Goal: Complete application form

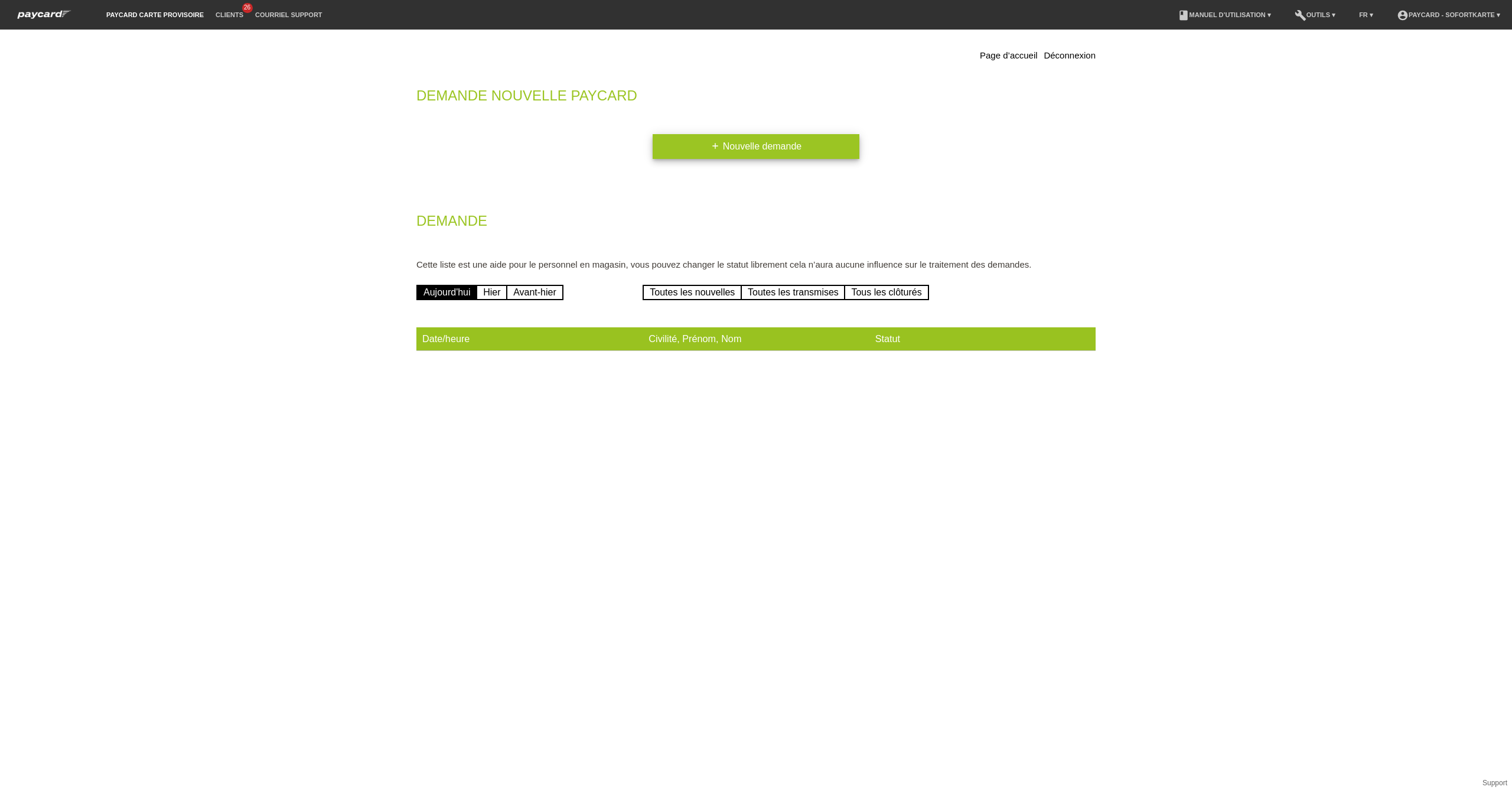
click at [756, 140] on link "add Nouvelle demande" at bounding box center [756, 146] width 207 height 25
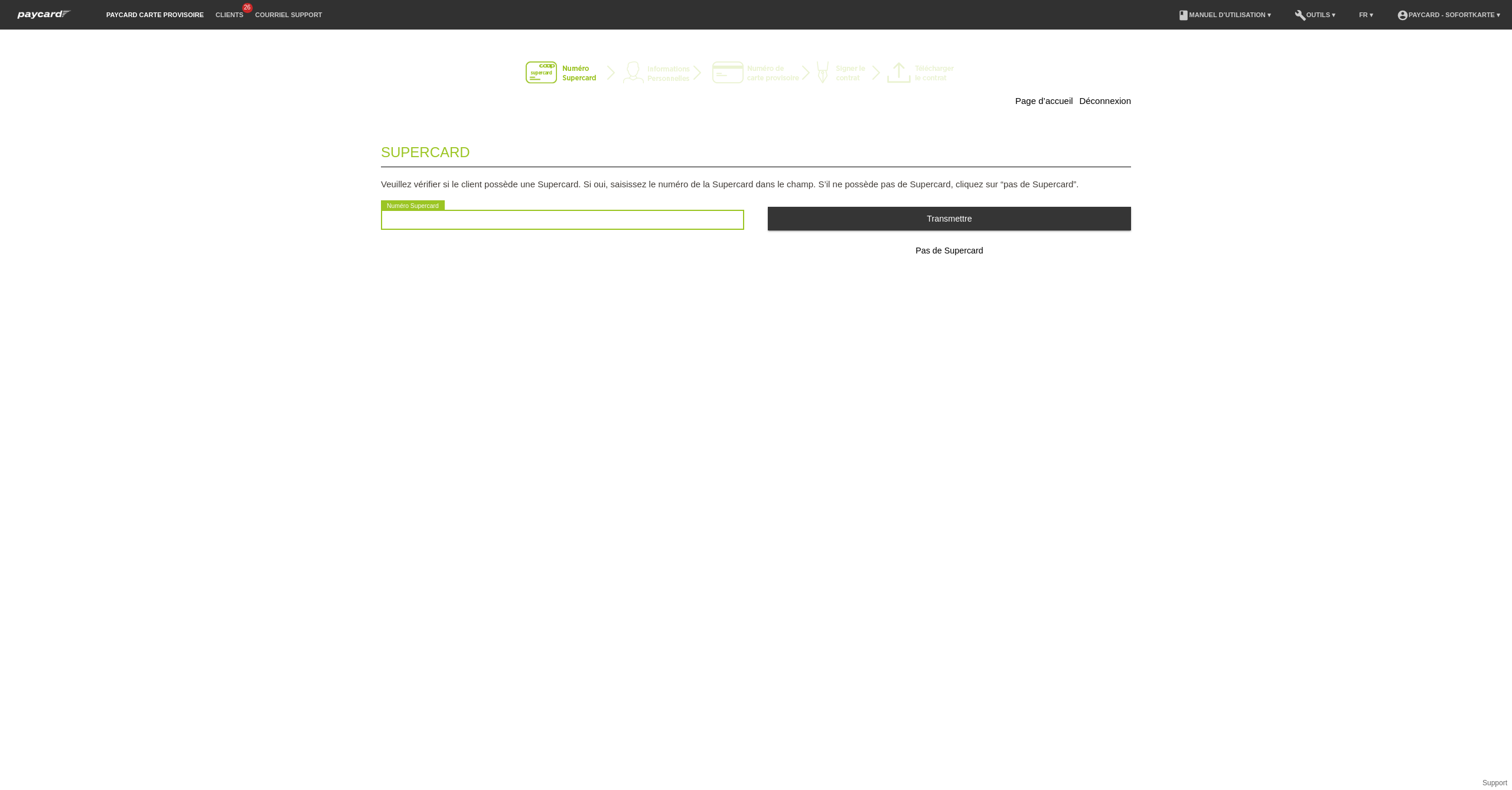
click at [688, 228] on input "text" at bounding box center [563, 219] width 363 height 20
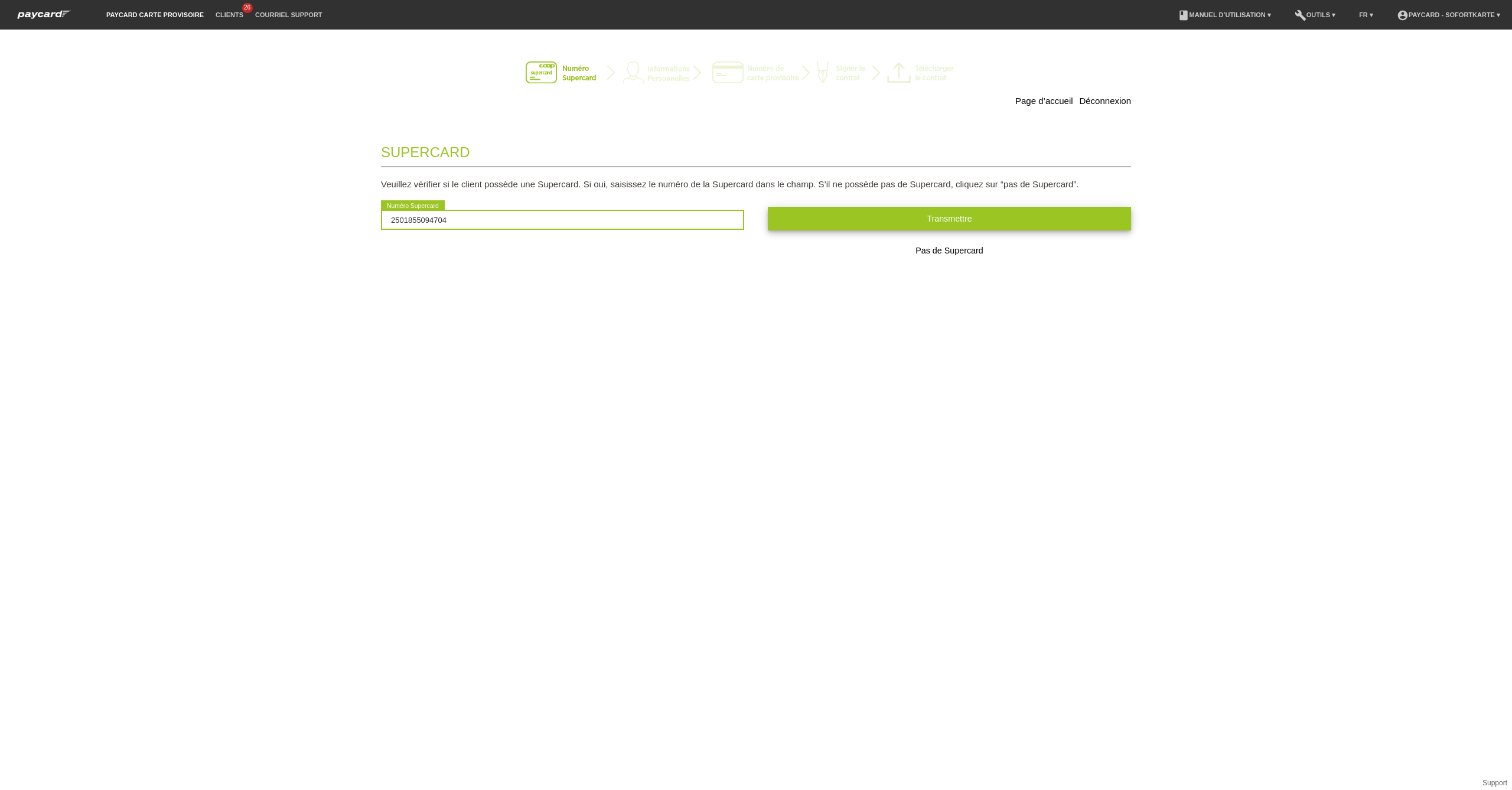
type input "2501855094704"
click at [798, 223] on button "Transmettre" at bounding box center [949, 218] width 363 height 23
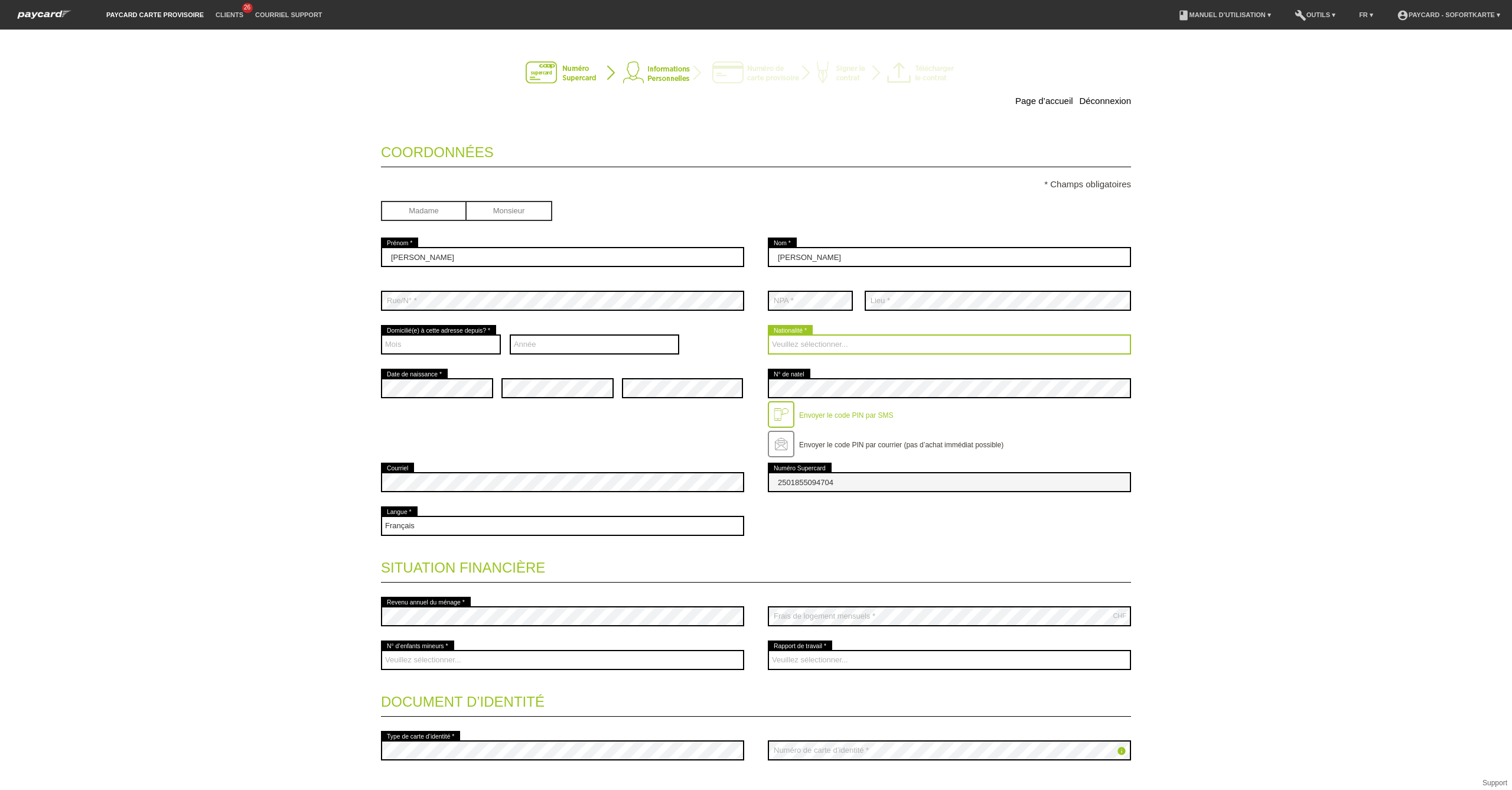
click at [825, 346] on select "Veuillez sélectionner... Suisse Allemagne Autriche Liechtenstein ------------ A…" at bounding box center [949, 344] width 363 height 20
click at [1153, 588] on div "Page d’accueil Déconnexion Coordonnées * Champs obligatoires Madame Monsieur Ma…" at bounding box center [756, 452] width 827 height 824
click at [888, 343] on select "Veuillez sélectionner... Suisse Allemagne Autriche Liechtenstein ------------ A…" at bounding box center [949, 344] width 363 height 20
select select "SK"
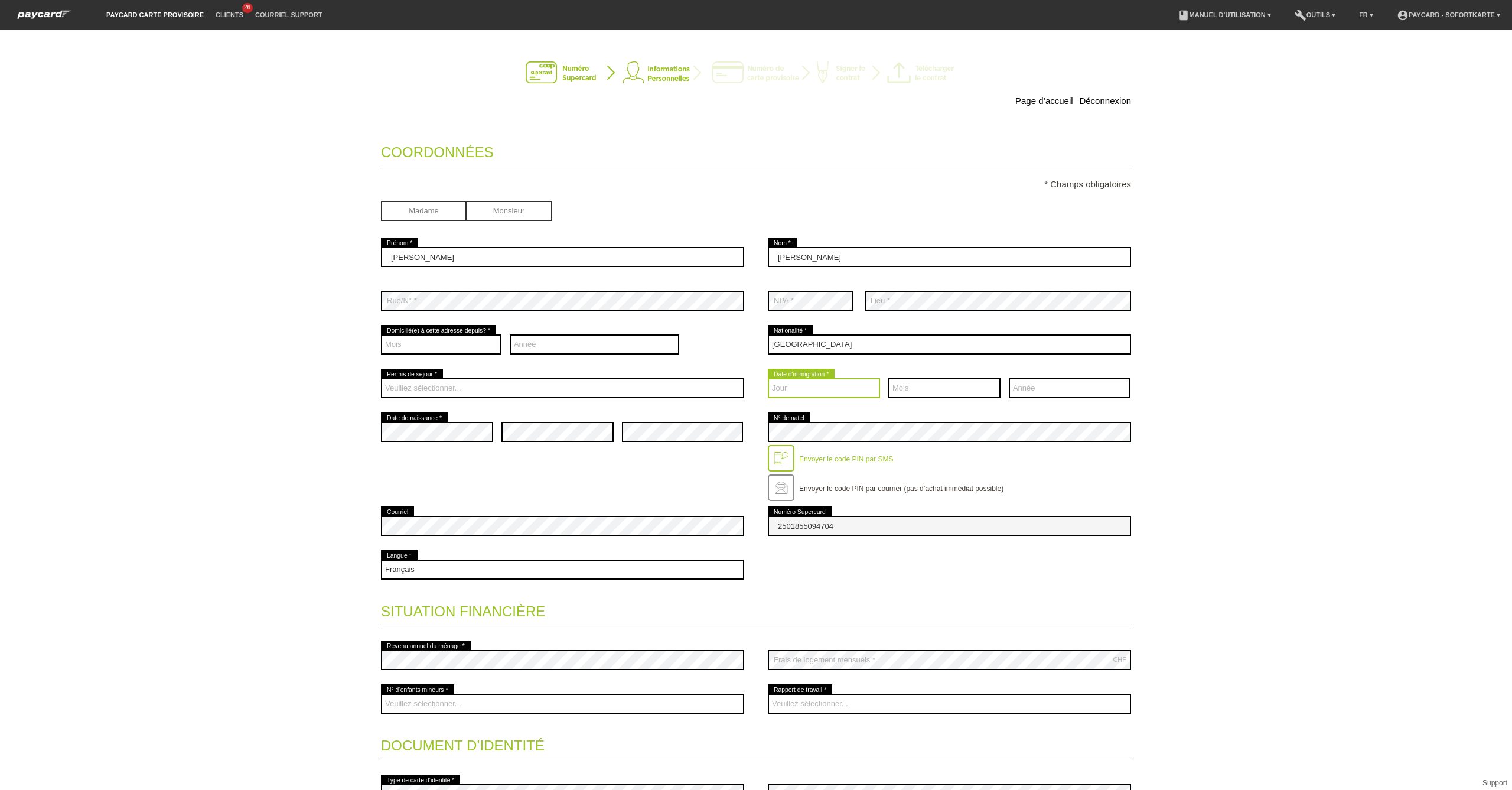
click at [812, 386] on select "Jour 01 02 03 04 05 06 07 08 09 10 11 12 13 14 15 16 17" at bounding box center [824, 388] width 113 height 20
select select "16"
click at [920, 381] on select "Mois 01 02 03 04 05 06 07 08 09 10 11 12" at bounding box center [944, 388] width 113 height 20
select select "05"
click at [1066, 388] on select "Année 2025 2024 2023 2022 2021 2020 2019 2018 2017 2016" at bounding box center [1069, 388] width 121 height 20
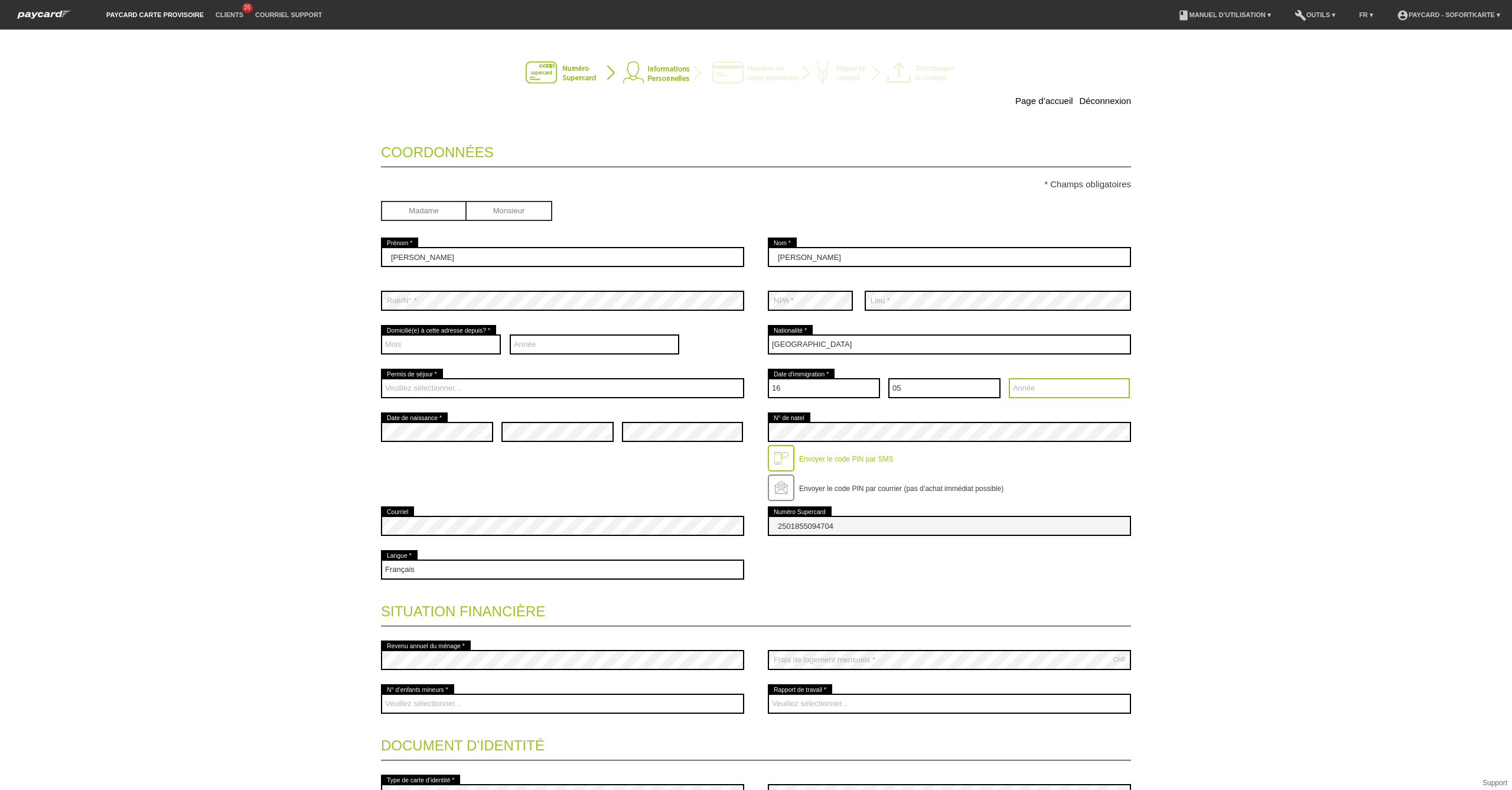
select select "2022"
click at [588, 383] on select "Veuillez sélectionner... C B B - Statut de réfugié Autre" at bounding box center [563, 388] width 363 height 20
select select "B"
click at [381, 378] on select "Veuillez sélectionner... C B B - Statut de réfugié Autre" at bounding box center [563, 388] width 363 height 20
click at [453, 329] on div "Mois 01 02 03 04 05 06 07 08 09 10 11 12 error" at bounding box center [441, 344] width 120 height 44
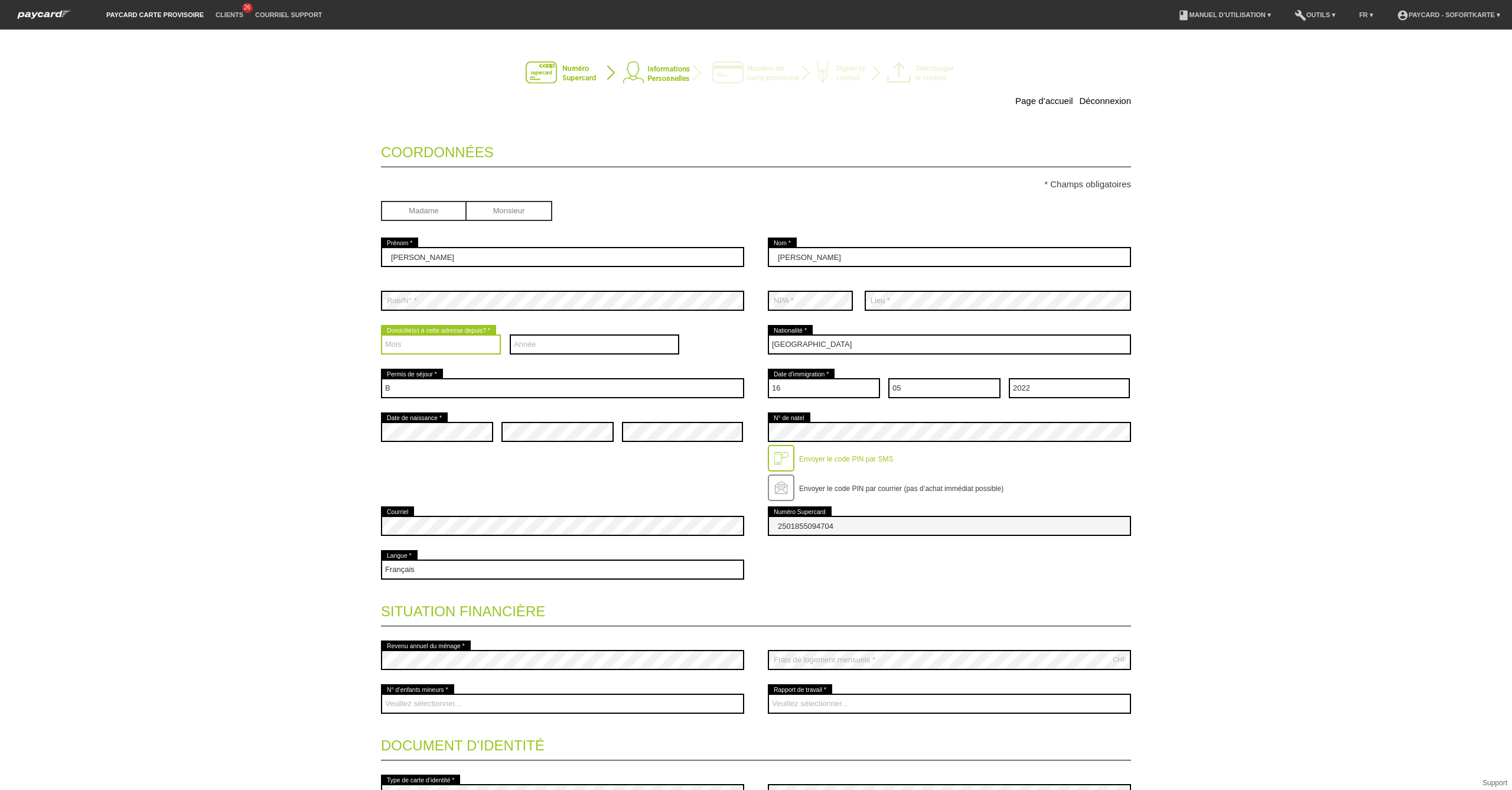
click at [455, 342] on select "Mois 01 02 03 04 05 06 07 08 09 10 11 12" at bounding box center [441, 344] width 120 height 20
click at [492, 214] on input "radio" at bounding box center [509, 210] width 85 height 18
radio input "true"
click at [443, 329] on div "Mois 01 02 03 04 05 06 07 08 09 10 11 12 error" at bounding box center [441, 344] width 120 height 44
click at [445, 338] on select "Mois 01 02 03 04 05 06 07 08 09 10 11 12" at bounding box center [441, 344] width 120 height 20
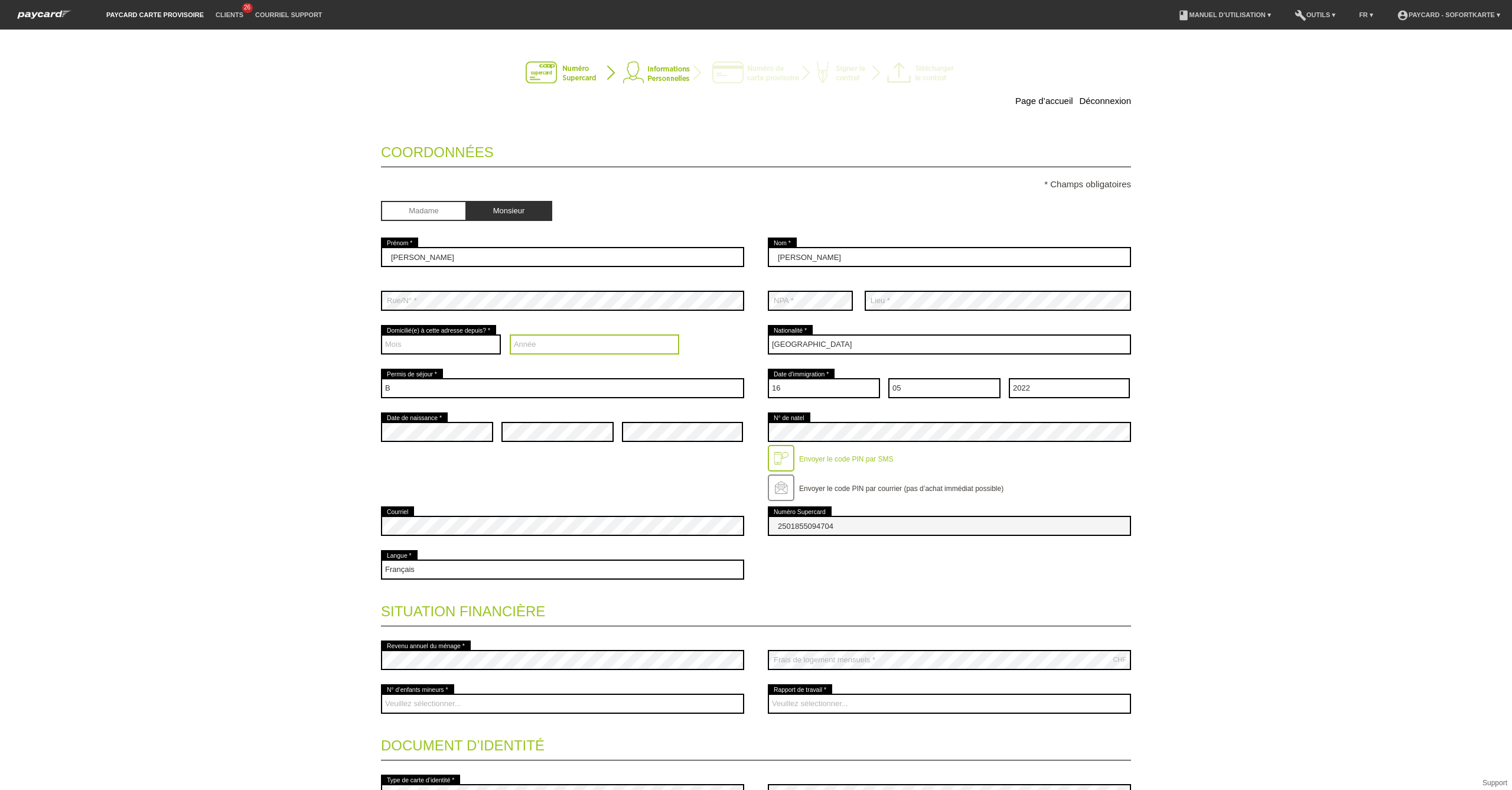
click at [571, 338] on select "Année 2025 2024 2023 2022 2021 2020 2019 2018 2017 2016" at bounding box center [595, 344] width 170 height 20
select select "2024"
click at [510, 334] on select "Année 2025 2024 2023 2022 2021 2020 2019 2018 2017 2016" at bounding box center [595, 344] width 170 height 20
click at [475, 347] on select "Mois 01 02 03 04 05 06 07 08 09 10 11 12" at bounding box center [441, 344] width 120 height 20
select select "01"
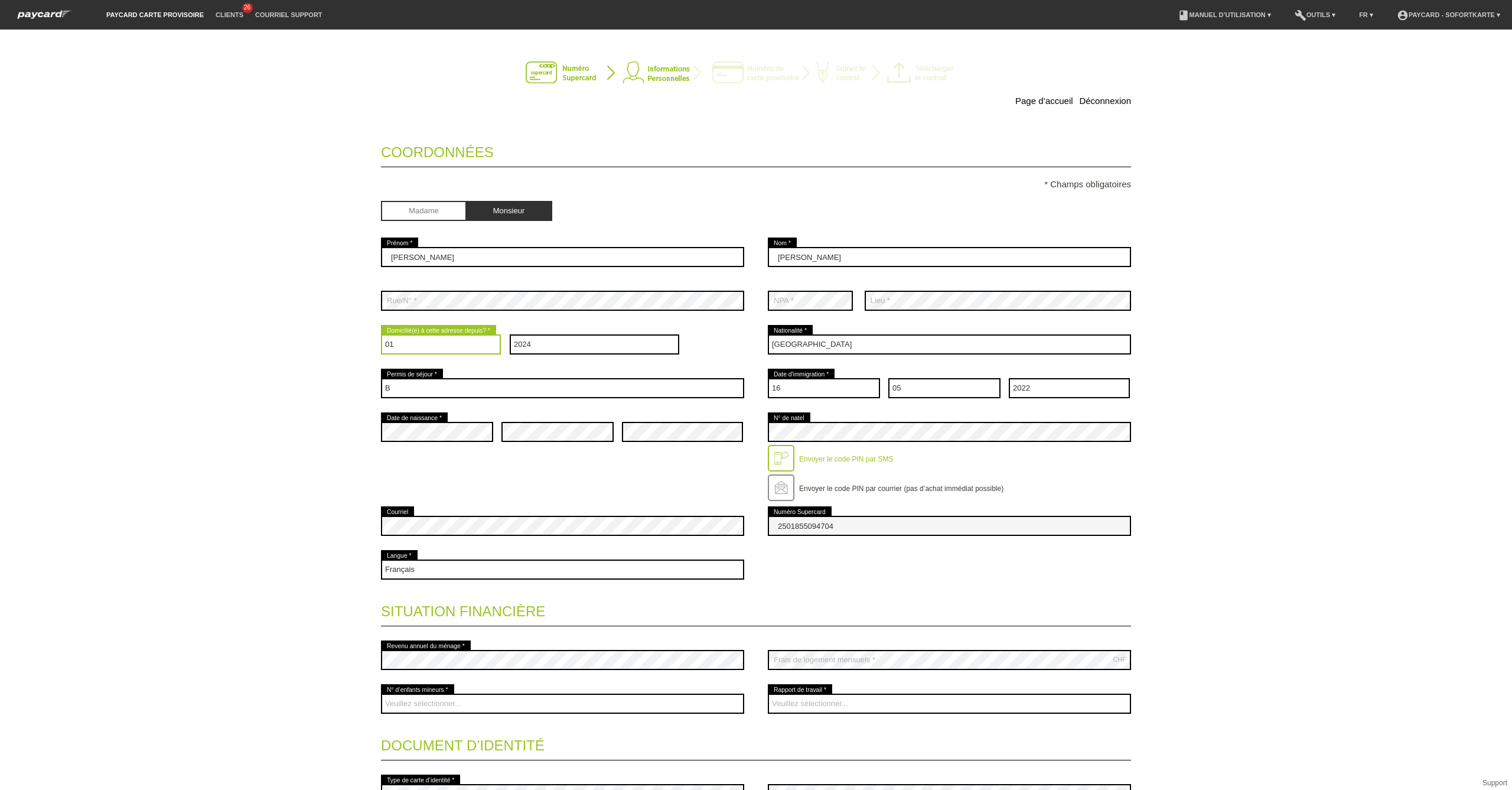
click at [381, 334] on select "Mois 01 02 03 04 05 06 07 08 09 10 11 12" at bounding box center [441, 344] width 120 height 20
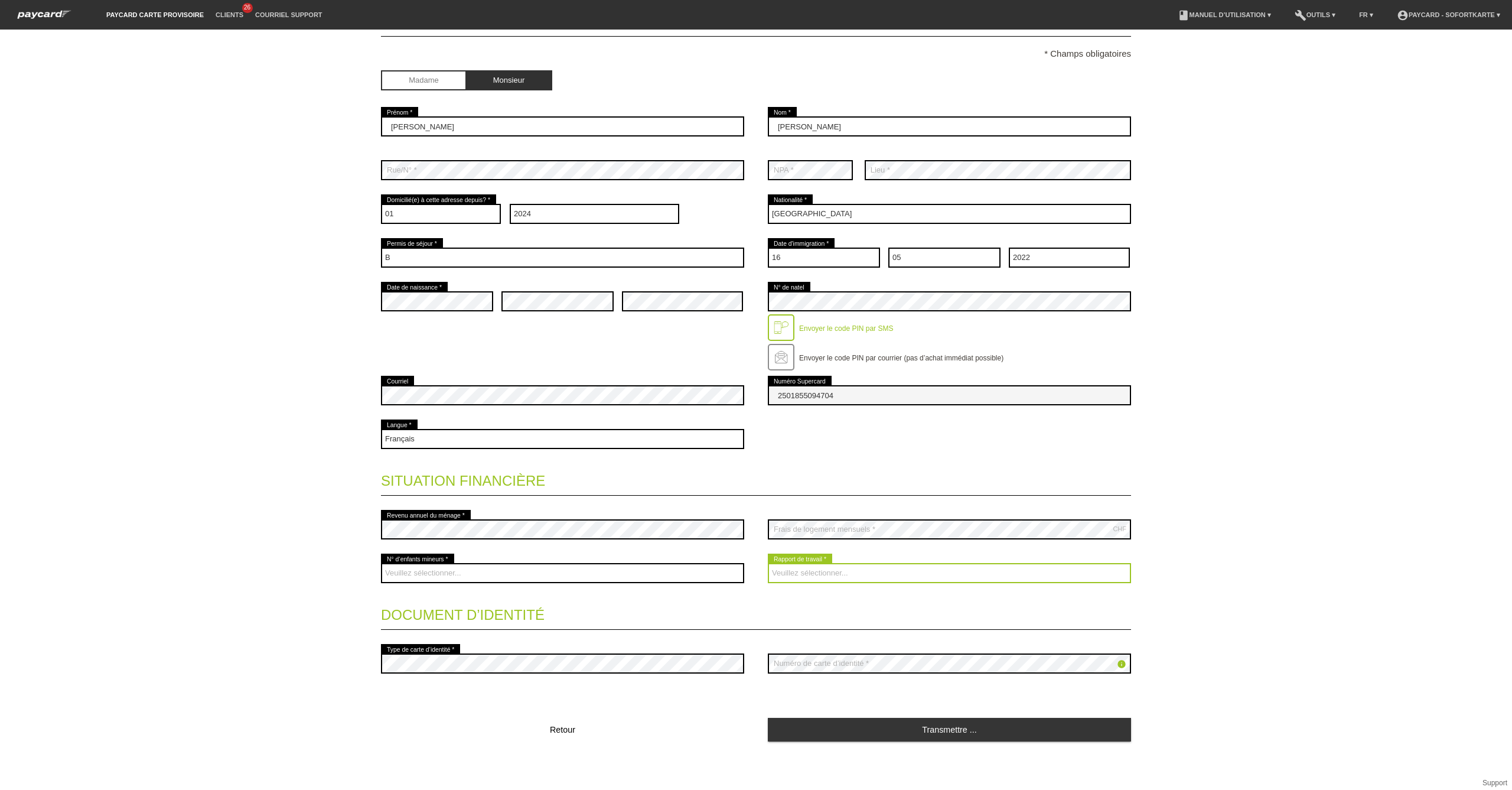
click at [816, 579] on select "Veuillez sélectionner... A durée indéterminée A durée déterminée Apprenti/étudi…" at bounding box center [949, 572] width 363 height 20
select select "UNLIMITED"
click at [768, 563] on select "Veuillez sélectionner... A durée indéterminée A durée déterminée Apprenti/étudi…" at bounding box center [949, 572] width 363 height 20
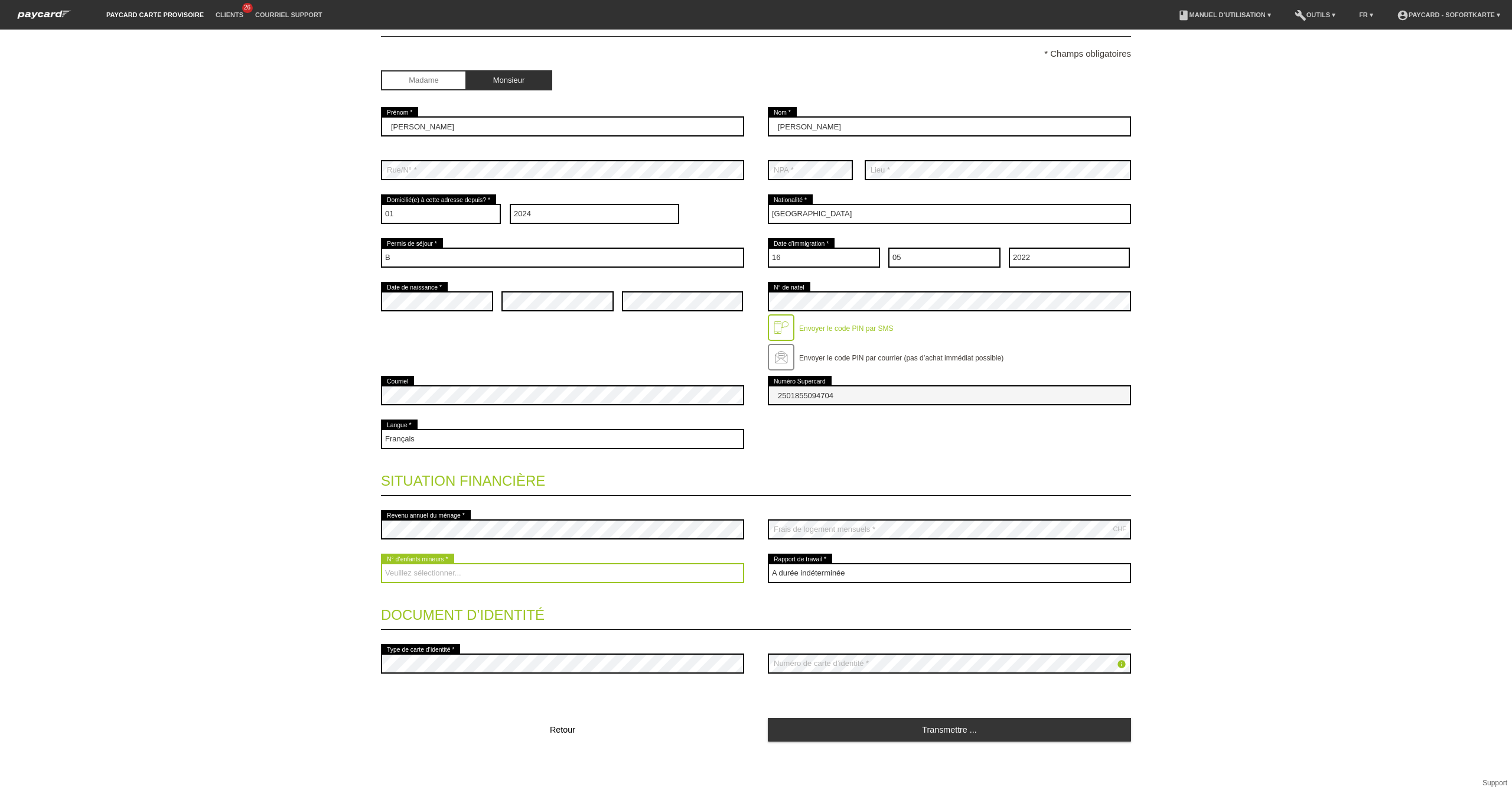
click at [510, 567] on select "Veuillez sélectionner... 0 1 2 3 4 5 6 7 8 9" at bounding box center [563, 572] width 363 height 20
select select "1"
click at [381, 563] on select "Veuillez sélectionner... 0 1 2 3 4 5 6 7 8 9" at bounding box center [563, 572] width 363 height 20
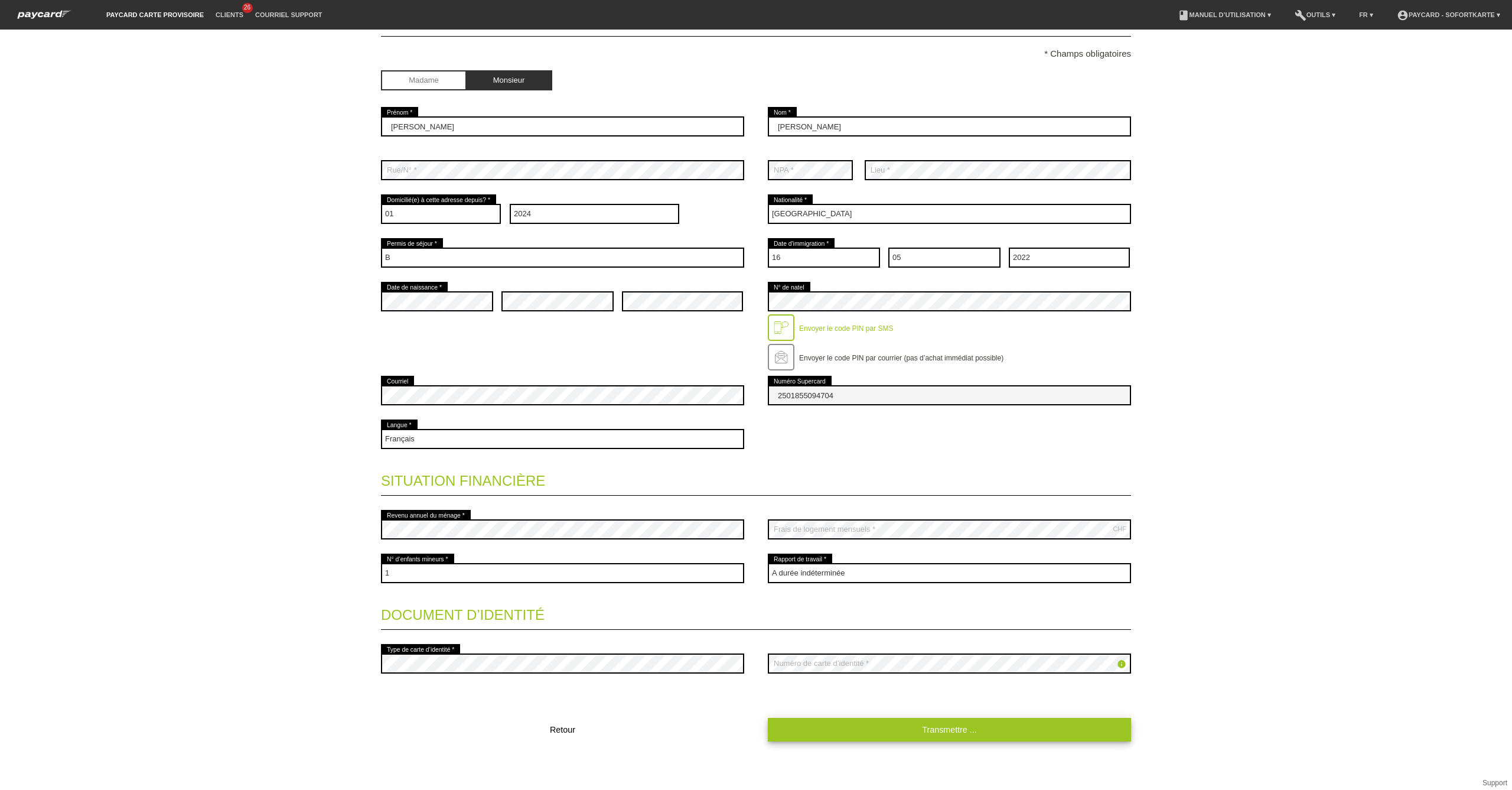
click at [935, 727] on link "Transmettre ..." at bounding box center [949, 729] width 363 height 23
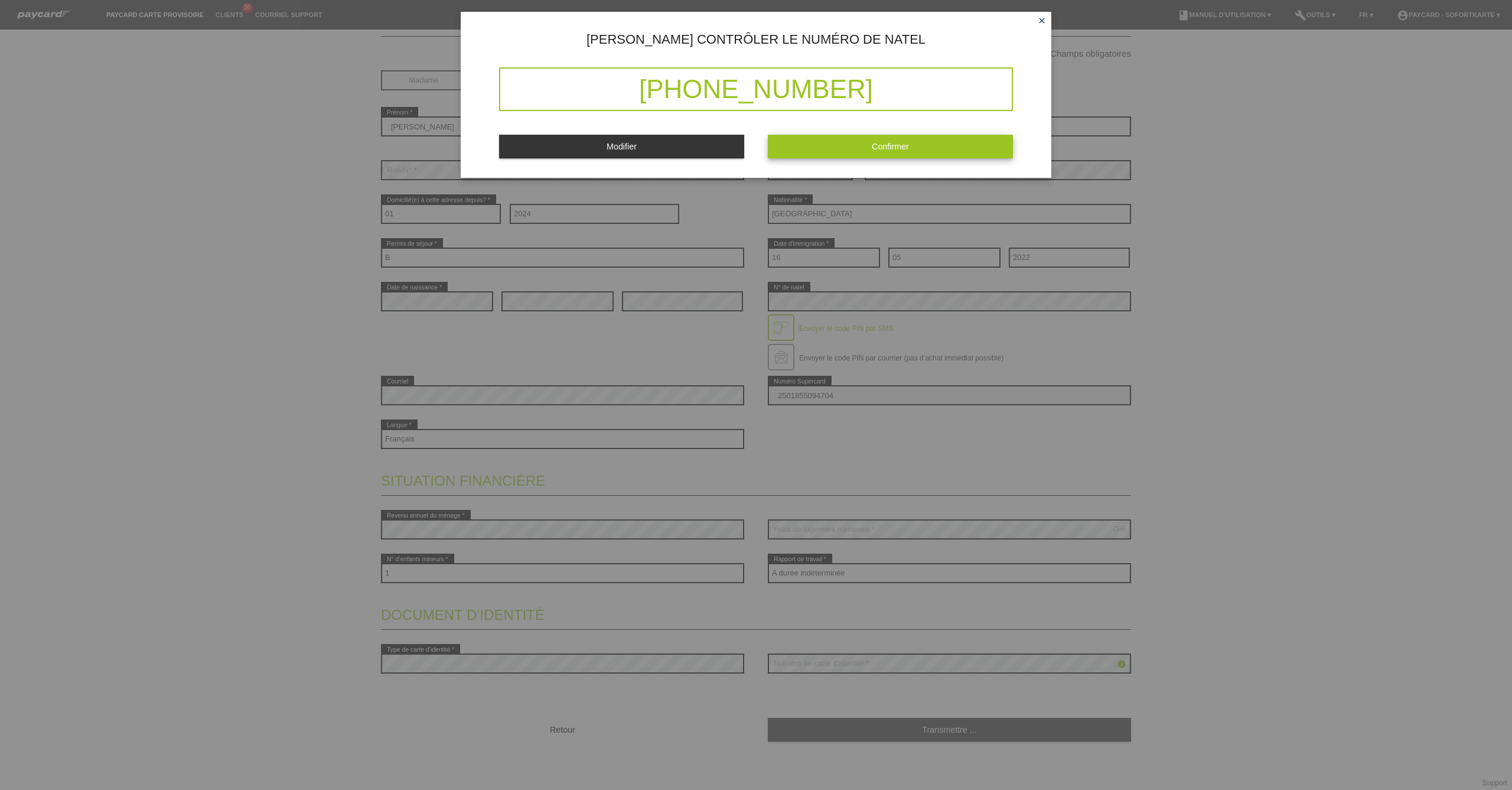
click at [843, 145] on button "Confirmer" at bounding box center [890, 146] width 245 height 23
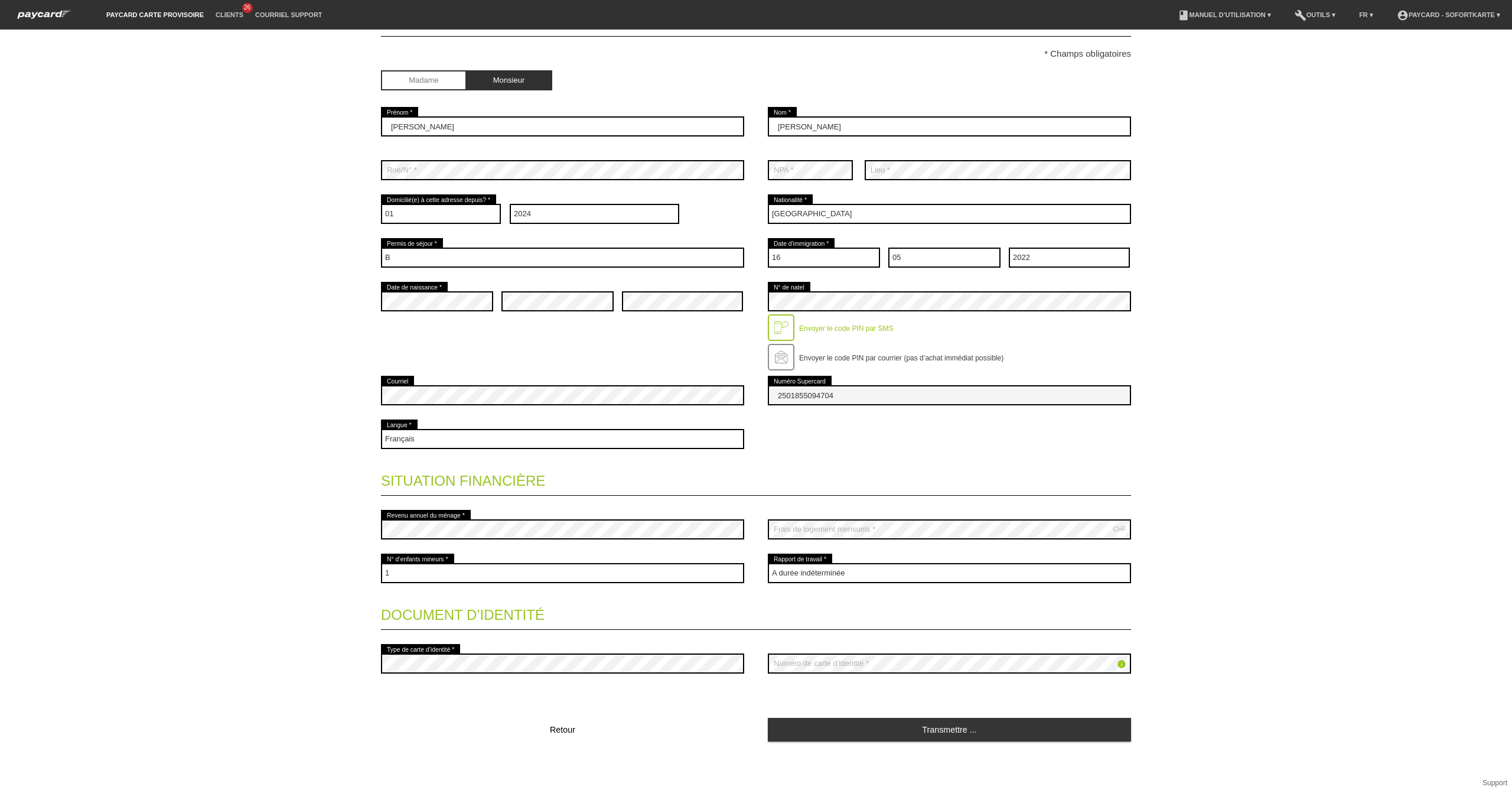
scroll to position [24, 0]
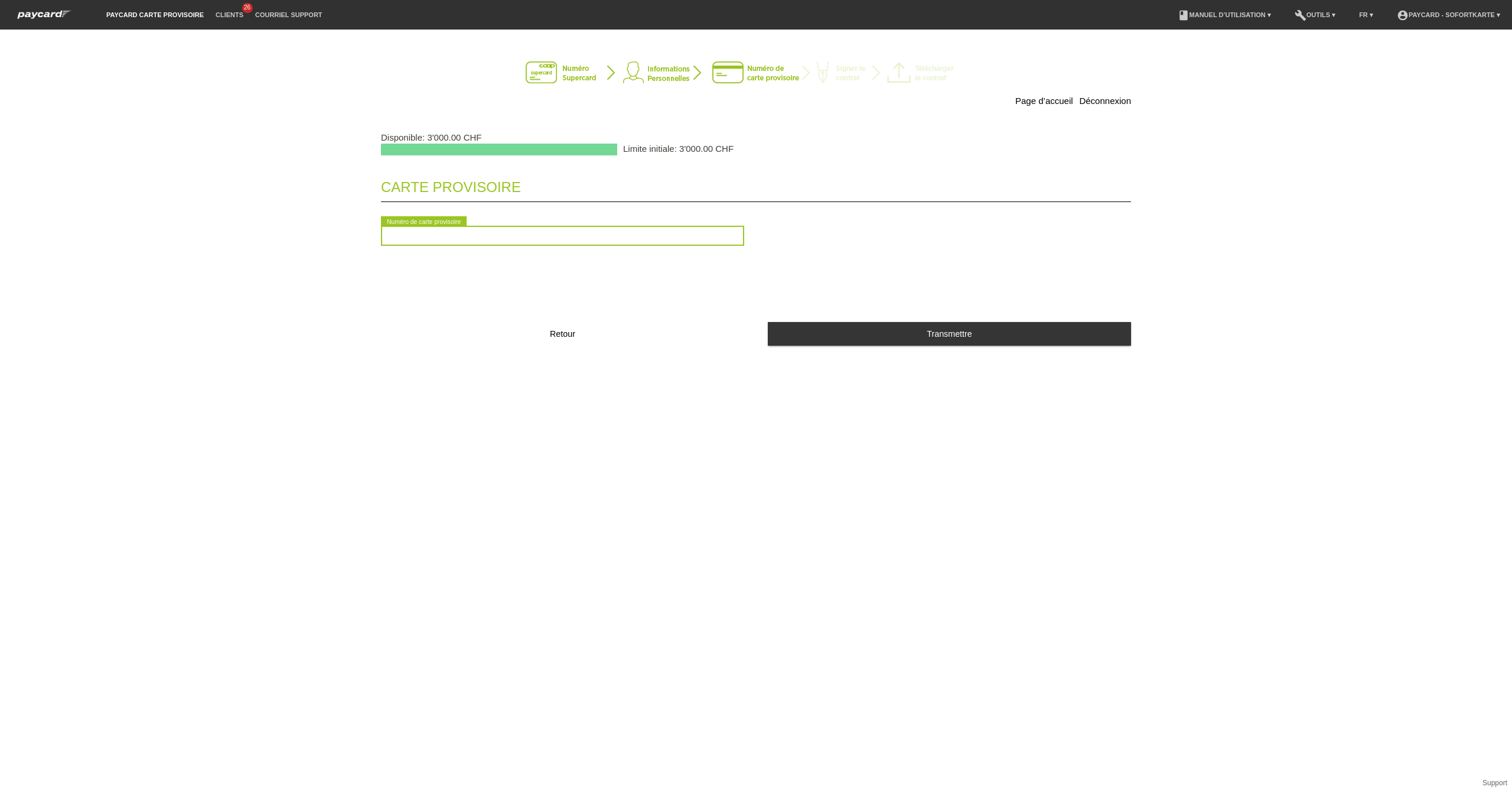
click at [647, 233] on input "text" at bounding box center [563, 236] width 363 height 20
type input "2090612895574"
click at [837, 388] on div "Page d’accueil Déconnexion Disponible: 3'000.00 CHF Limite initiale: 3'000.00 C…" at bounding box center [756, 410] width 1512 height 760
click at [828, 350] on div "Carte provisoire 2090612895574 error Numéro de carte provisoire Retour Transmet…" at bounding box center [756, 263] width 750 height 191
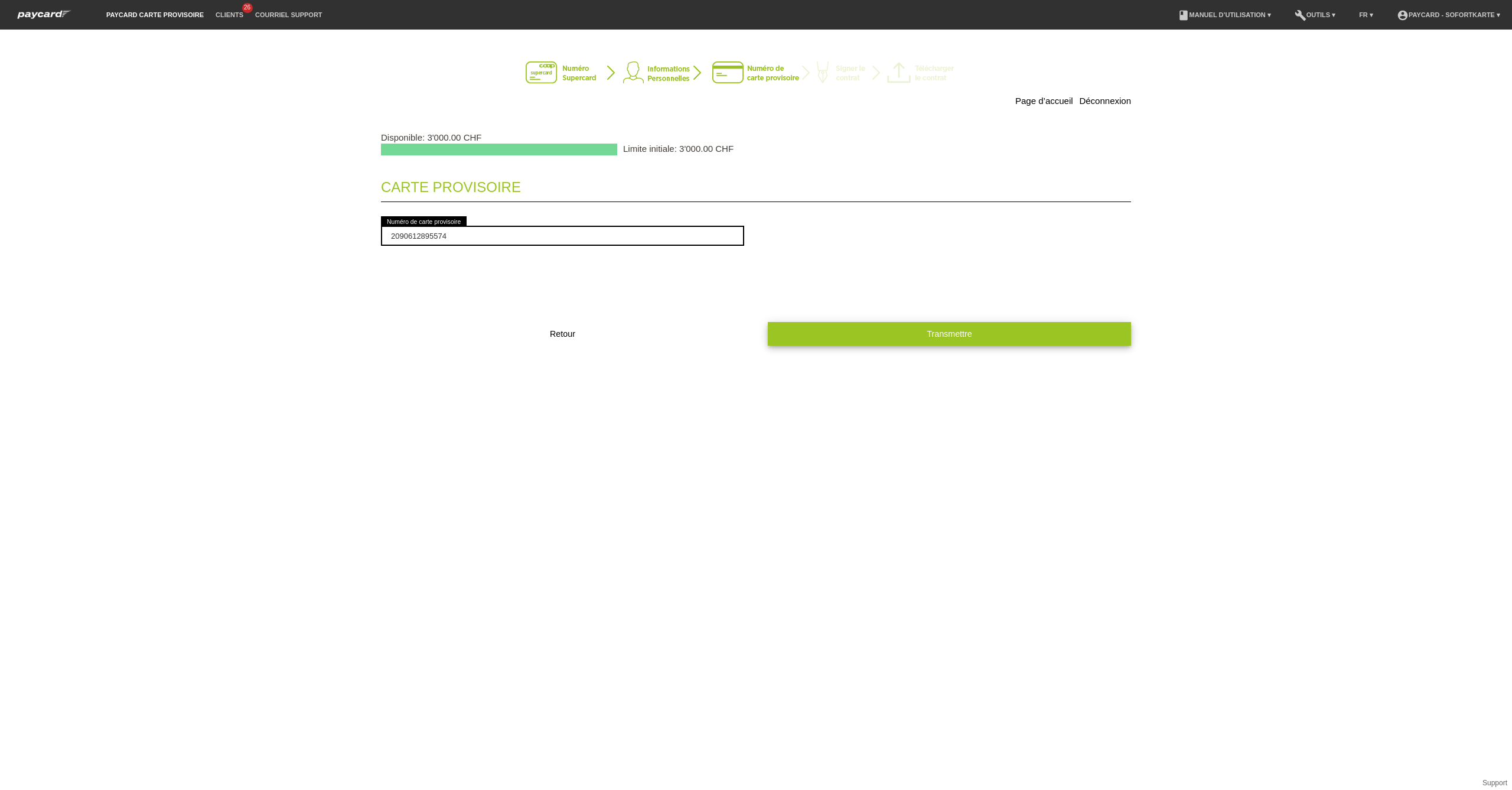
click at [821, 334] on button "Transmettre" at bounding box center [949, 333] width 363 height 23
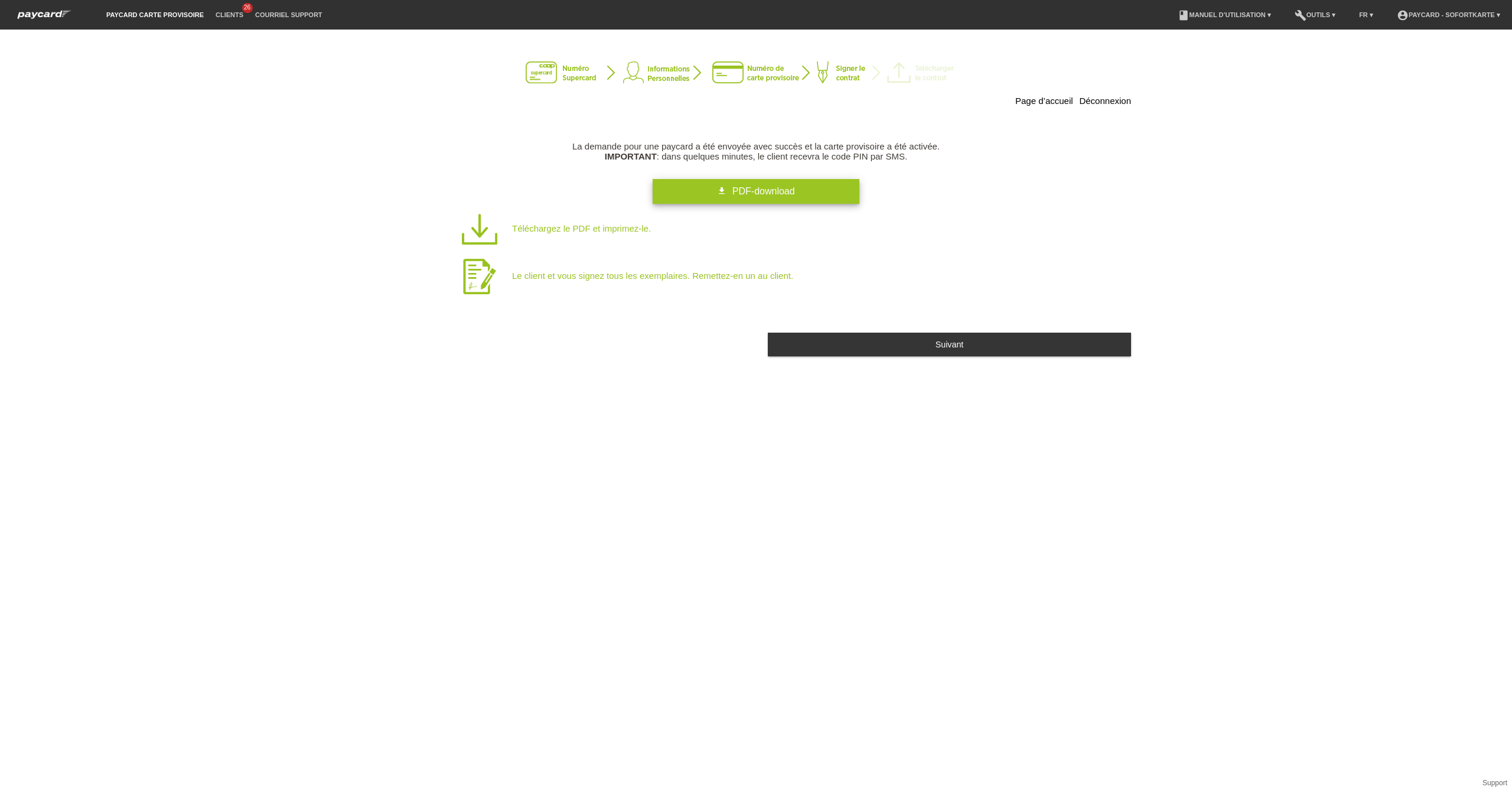
click at [729, 201] on link "get_app PDF-download" at bounding box center [756, 191] width 207 height 25
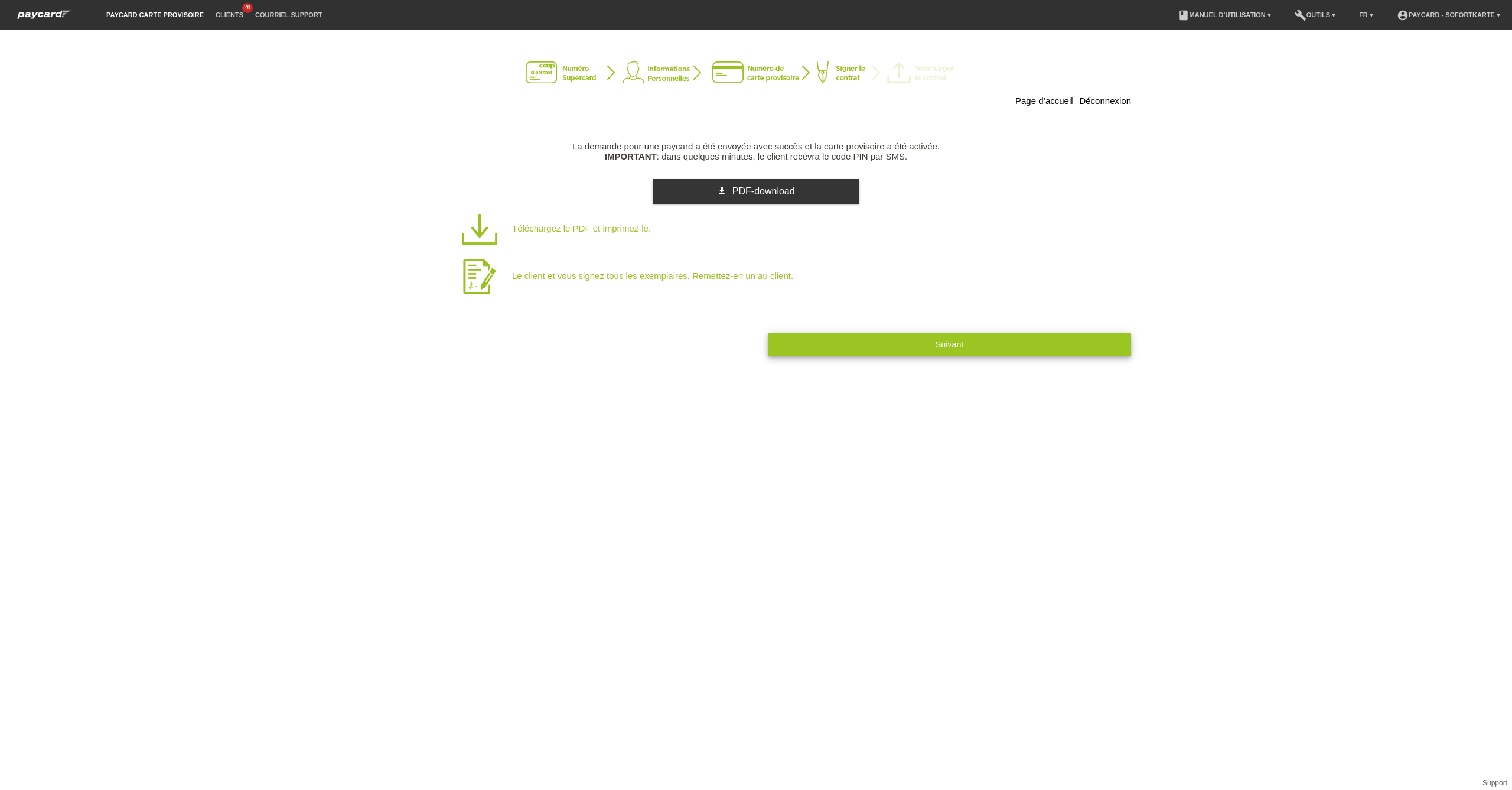
click at [832, 342] on button "Suivant" at bounding box center [949, 344] width 363 height 23
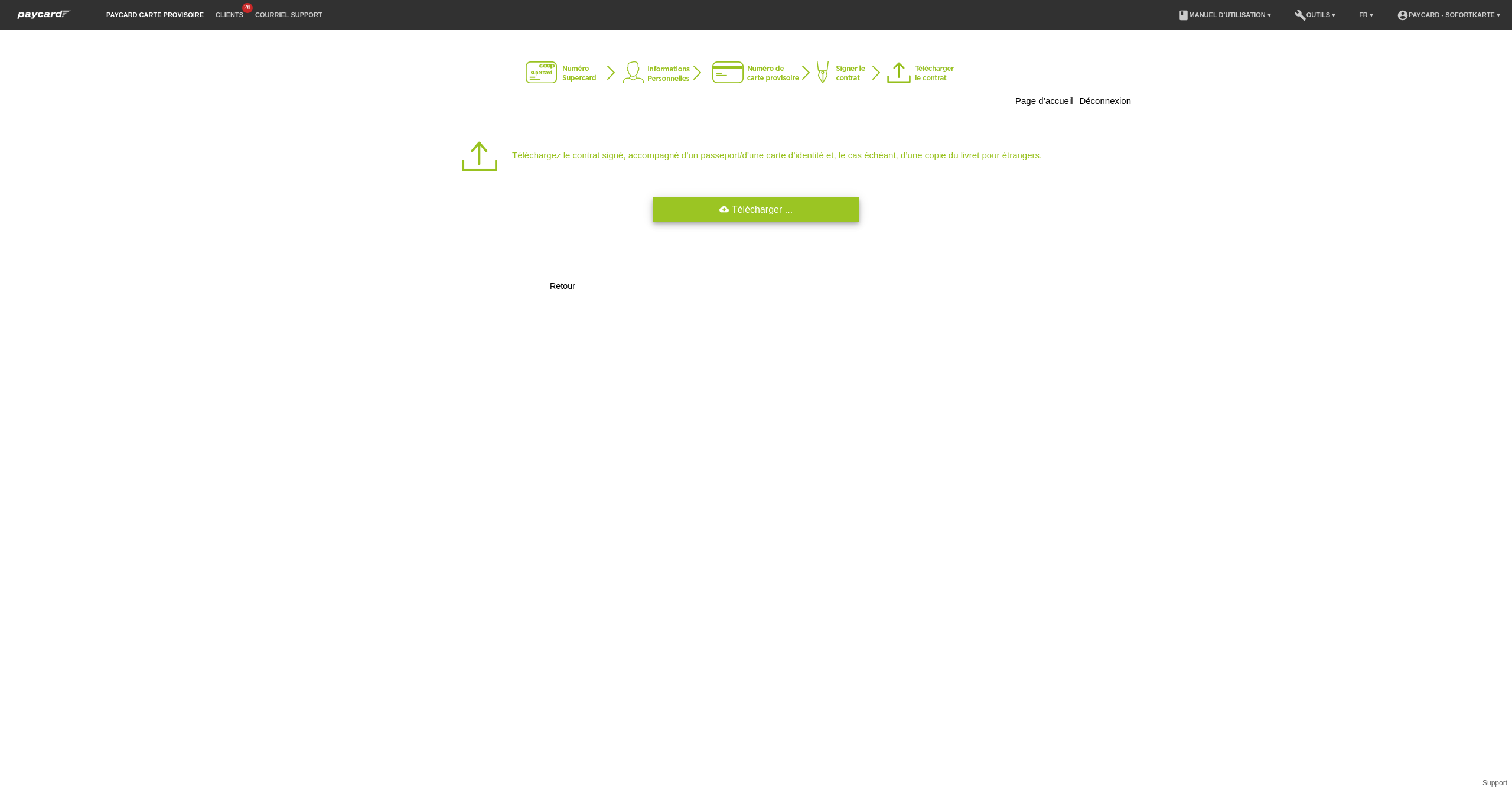
click at [731, 214] on link "cloud_upload Télécharger ..." at bounding box center [756, 209] width 207 height 25
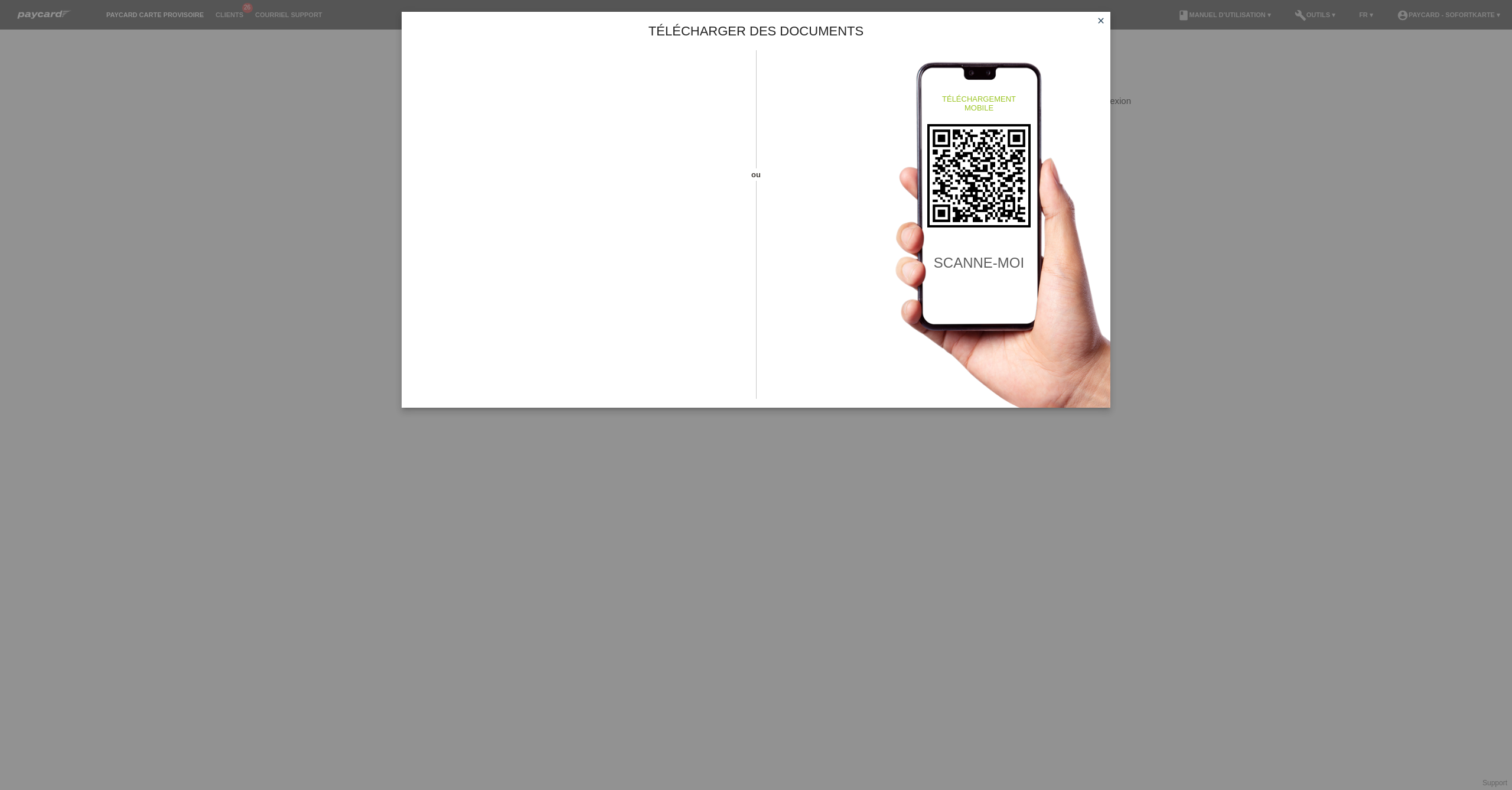
drag, startPoint x: 1511, startPoint y: 79, endPoint x: 1511, endPoint y: 204, distance: 125.0
click at [1511, 204] on div "Télécharger des documents ou téléchargement mobile scanne-moi close" at bounding box center [756, 395] width 1512 height 790
click at [1102, 25] on link "close" at bounding box center [1101, 21] width 16 height 14
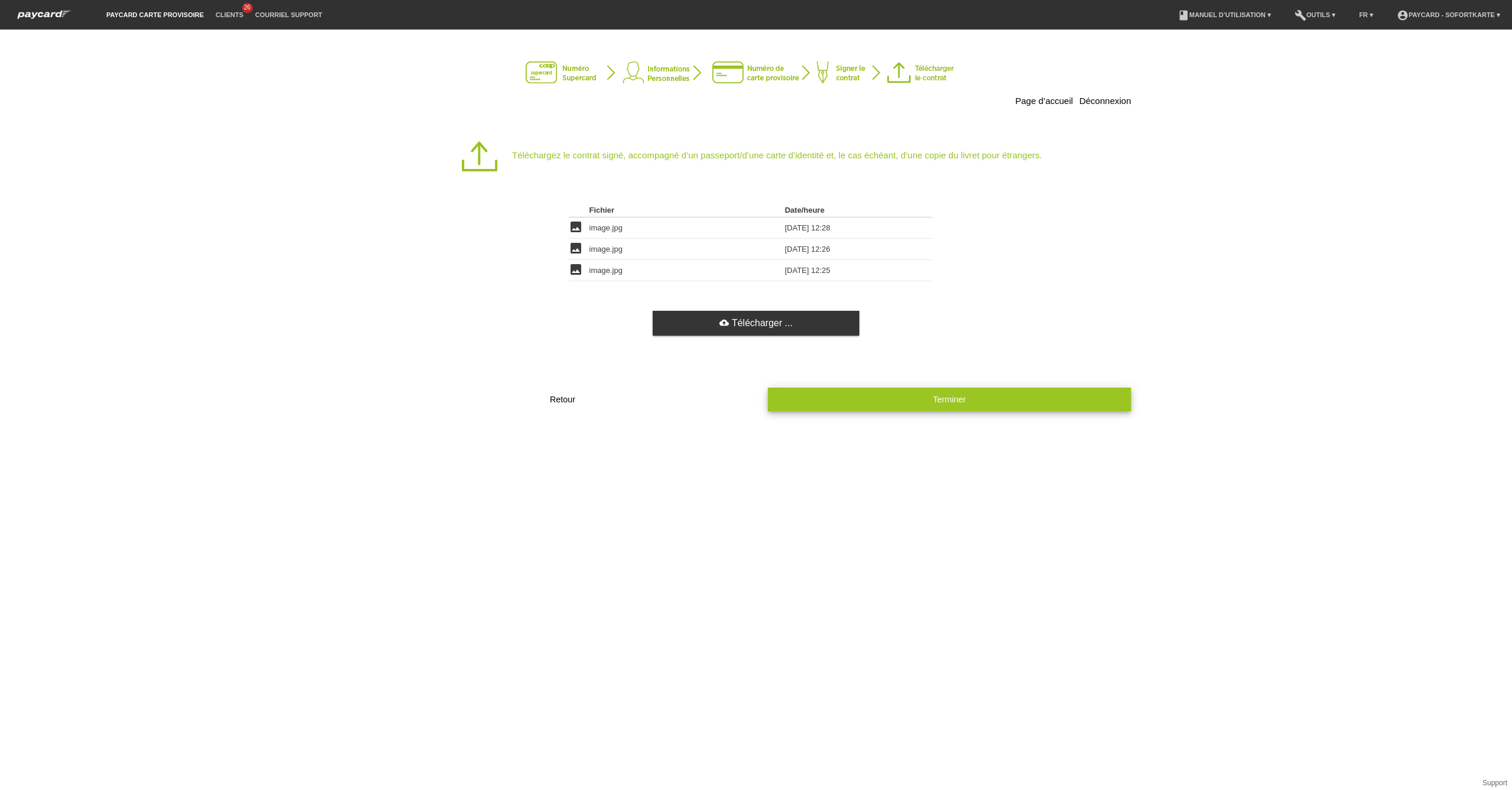
click at [880, 402] on button "Terminer" at bounding box center [949, 399] width 363 height 23
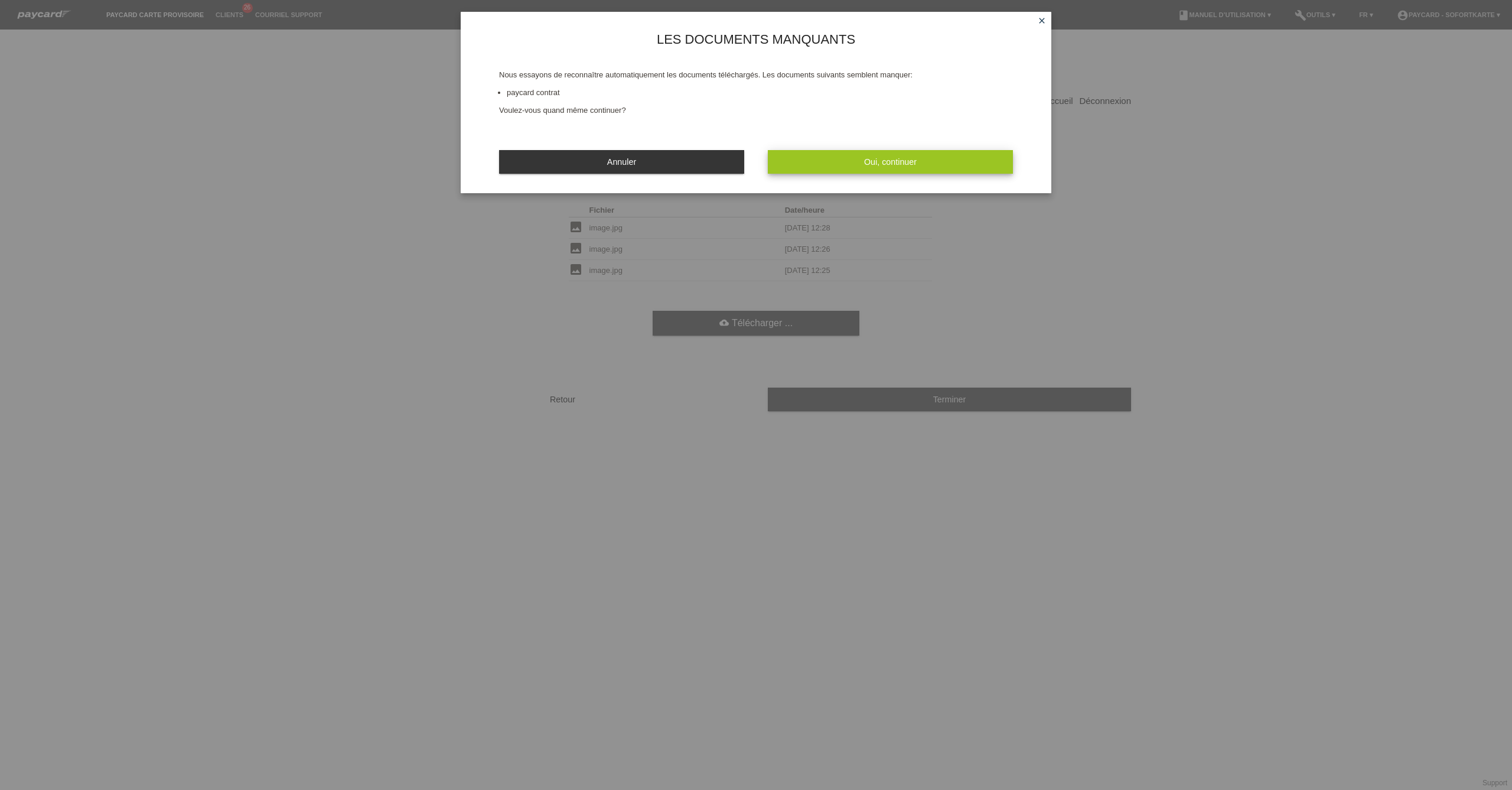
click at [864, 157] on span "Oui, continuer" at bounding box center [890, 162] width 53 height 10
